Goal: Transaction & Acquisition: Download file/media

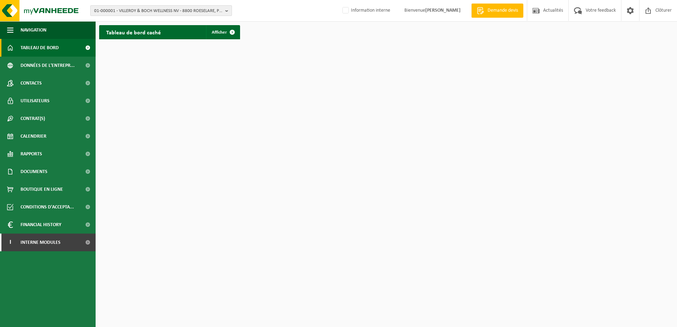
click at [148, 12] on span "01-000001 - VILLEROY & BOCH WELLNESS NV - 8800 ROESELARE, POPULIERSTRAAT 1" at bounding box center [158, 11] width 128 height 11
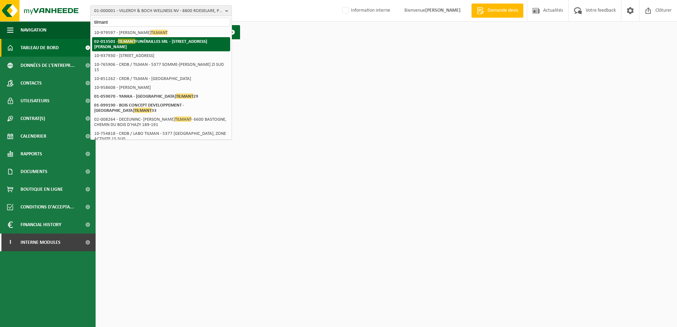
type input "tilmant"
click at [197, 42] on strong "02-013501 - TILMANT FUNÉRAILLES SRL - 1300 WAVRE, RUE ADELIN COLON 68" at bounding box center [150, 44] width 113 height 11
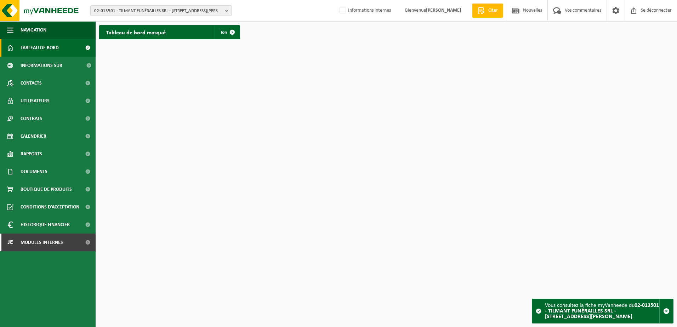
click at [230, 95] on html "02-013501 - TILMANT FUNÉRAILLES SRL - 1300 WAVRE, RUE ADELIN COLON 68 01-087781…" at bounding box center [338, 163] width 677 height 327
click at [48, 175] on link "Documents" at bounding box center [48, 172] width 96 height 18
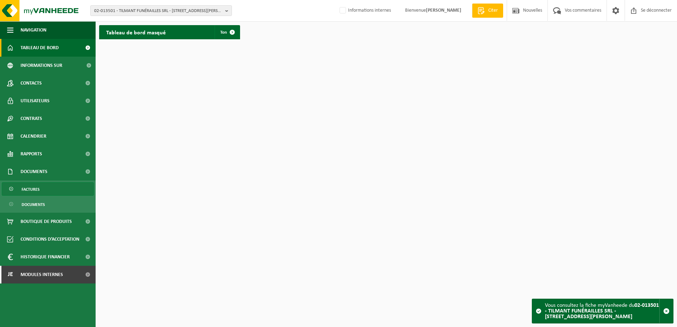
click at [44, 188] on link "Factures" at bounding box center [48, 188] width 92 height 13
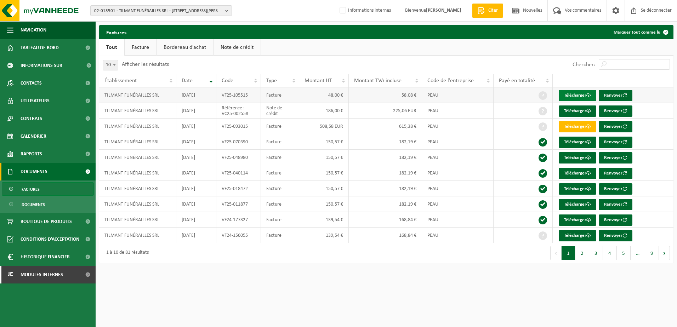
click at [570, 96] on font "Télécharger" at bounding box center [575, 95] width 22 height 5
click at [577, 129] on font "Télécharger" at bounding box center [575, 126] width 22 height 5
